Goal: Obtain resource: Download file/media

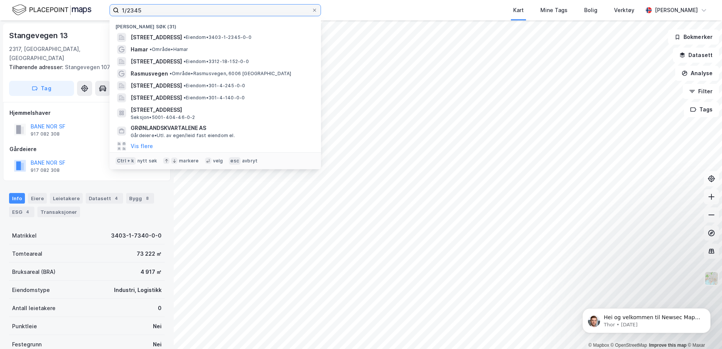
click at [208, 11] on input "1/2345" at bounding box center [215, 10] width 193 height 11
drag, startPoint x: 208, startPoint y: 11, endPoint x: 88, endPoint y: 14, distance: 120.5
click at [88, 14] on div "1/2345 Nylige søk (31) [STREET_ADDRESS] • Eiendom • 3403-1-2345-0-0 Hamar • Omr…" at bounding box center [361, 10] width 722 height 20
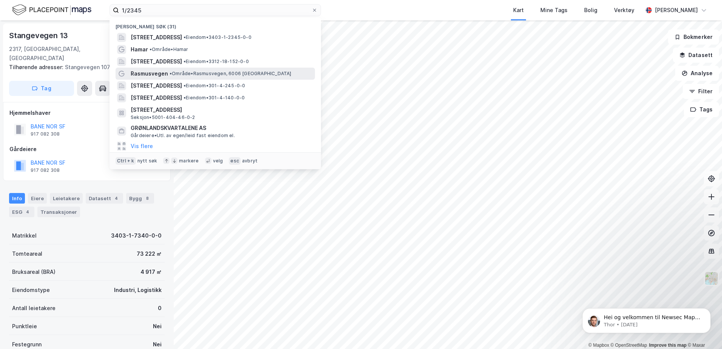
click at [244, 73] on span "• Område • Rasmusvegen, 6006 [GEOGRAPHIC_DATA]" at bounding box center [231, 74] width 122 height 6
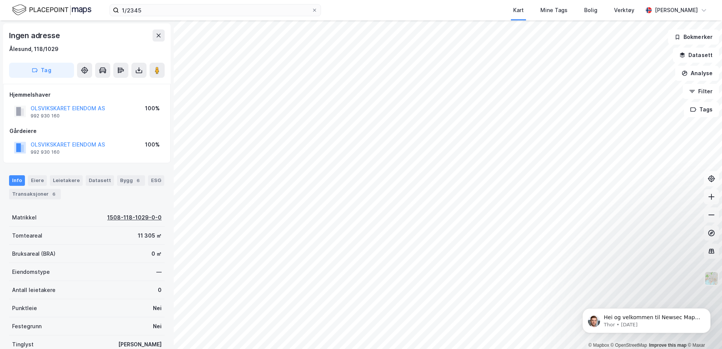
click at [126, 216] on div "1508-118-1029-0-0" at bounding box center [134, 217] width 54 height 9
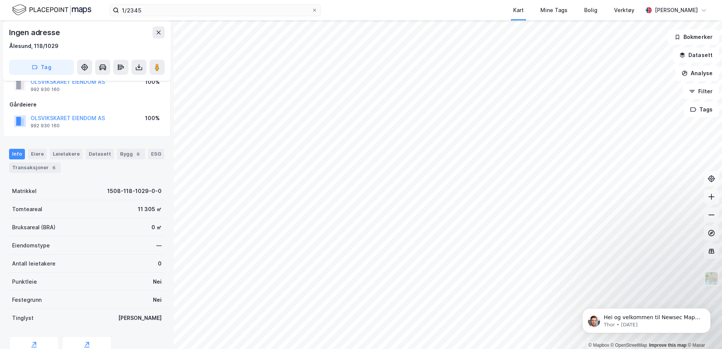
scroll to position [62, 0]
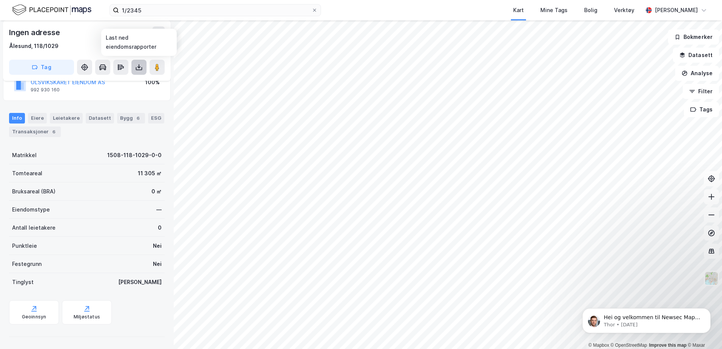
click at [139, 66] on icon at bounding box center [139, 67] width 8 height 8
click at [111, 82] on div "Last ned grunnbok" at bounding box center [102, 82] width 44 height 6
